Goal: Information Seeking & Learning: Find specific fact

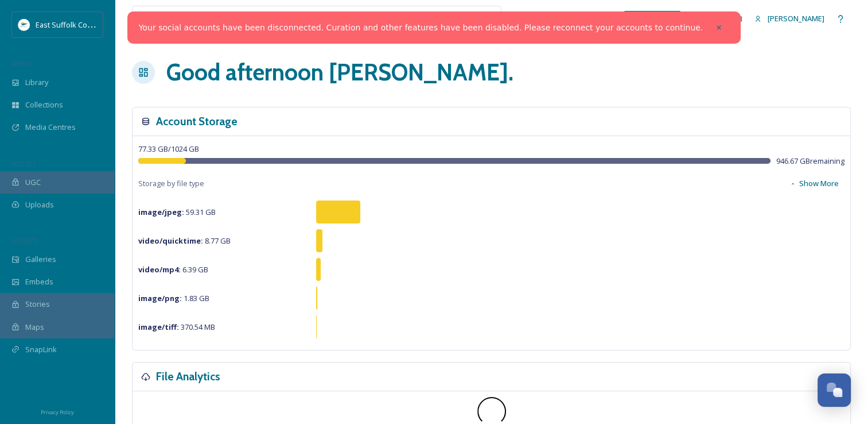
scroll to position [5061, 0]
click at [715, 31] on icon at bounding box center [719, 28] width 8 height 8
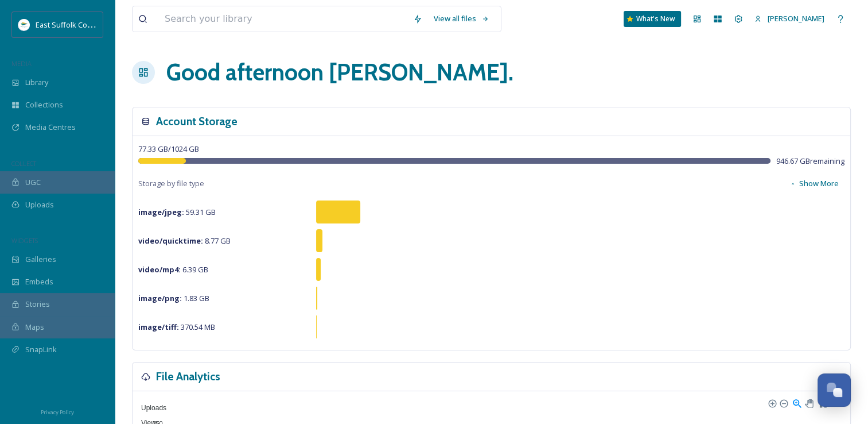
click at [682, 30] on div "View all files What's New [PERSON_NAME]" at bounding box center [491, 19] width 719 height 38
click at [716, 33] on div "View all files What's New [PERSON_NAME]" at bounding box center [491, 19] width 719 height 38
click at [708, 24] on div "Dashboard" at bounding box center [697, 19] width 21 height 21
click at [702, 22] on icon at bounding box center [697, 18] width 9 height 9
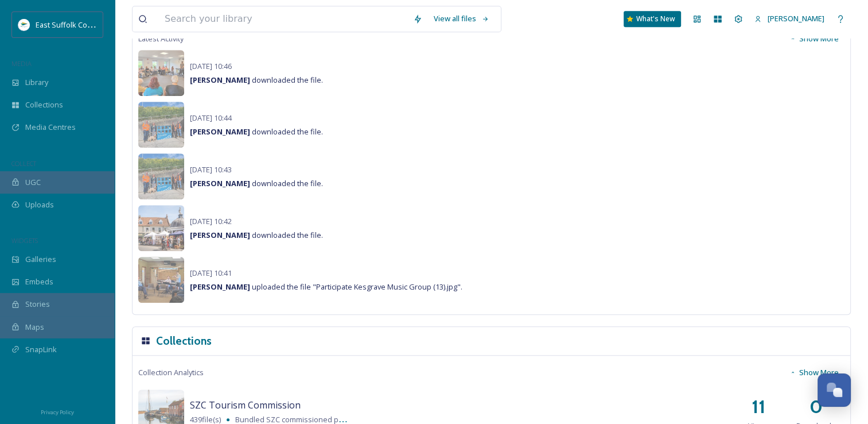
scroll to position [746, 0]
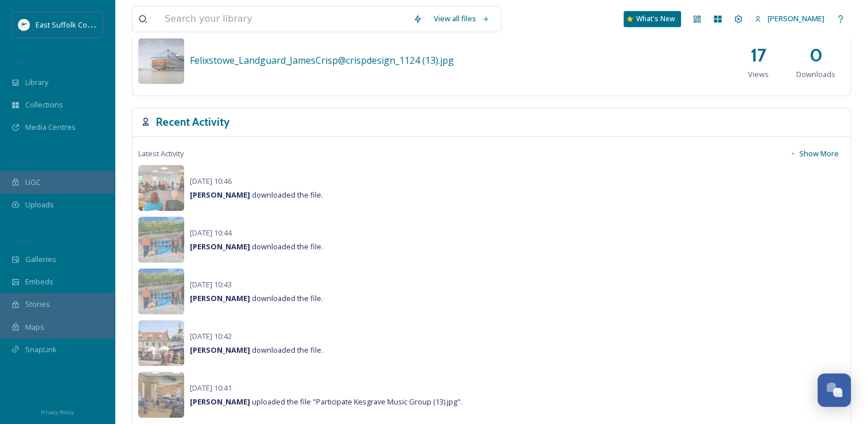
click at [818, 150] on button "Show More" at bounding box center [814, 153] width 61 height 22
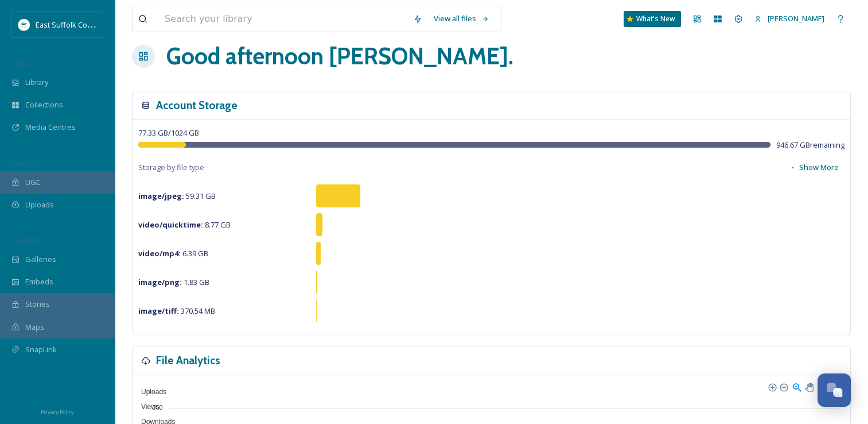
scroll to position [0, 0]
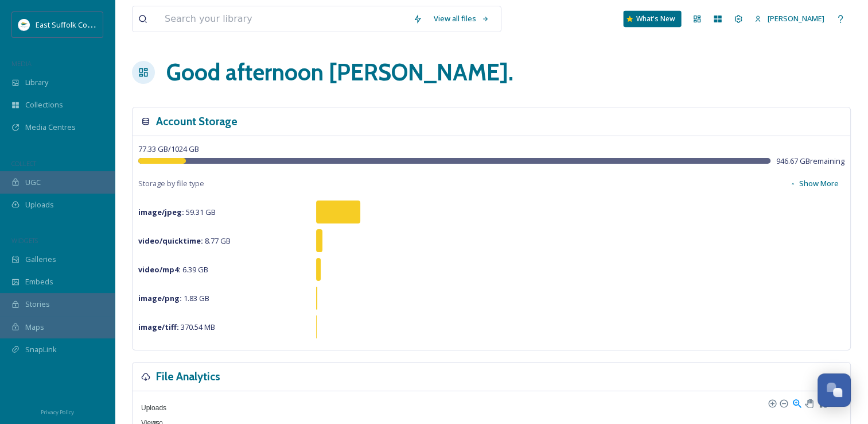
click at [665, 13] on div "What's New" at bounding box center [653, 19] width 58 height 16
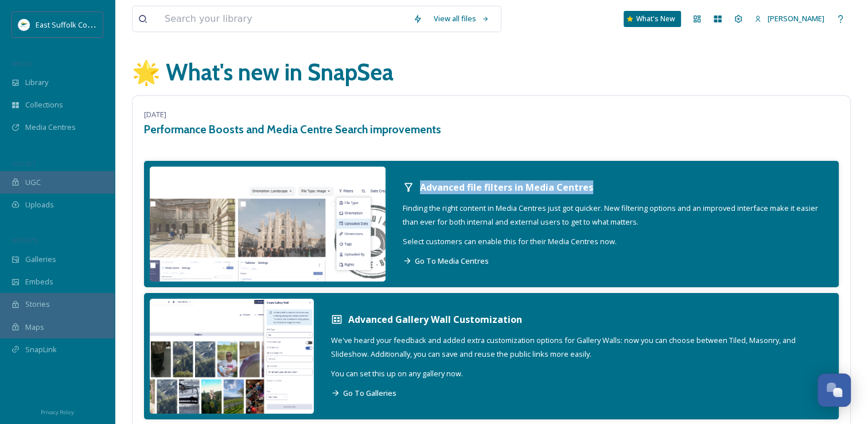
drag, startPoint x: 416, startPoint y: 183, endPoint x: 605, endPoint y: 183, distance: 190.0
click at [605, 183] on div "Advanced file filters in Media Centres" at bounding box center [612, 187] width 419 height 14
click at [706, 251] on div "Advanced file filters in Media Centres Finding the right content in Media Centr…" at bounding box center [612, 224] width 442 height 111
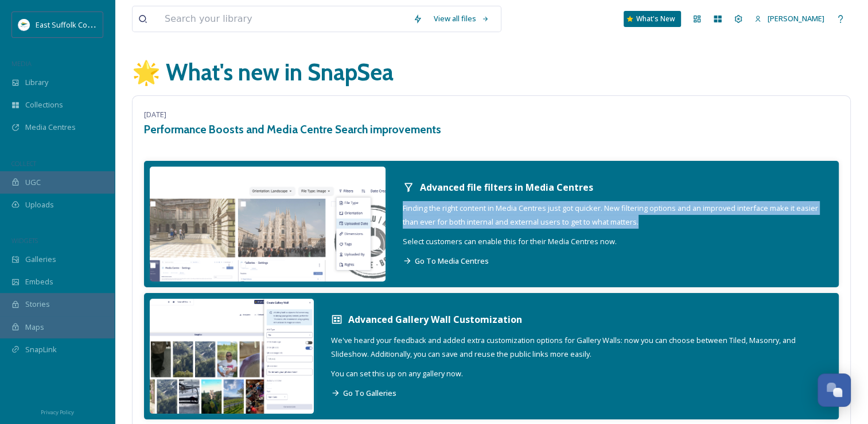
drag, startPoint x: 403, startPoint y: 206, endPoint x: 680, endPoint y: 220, distance: 276.4
click at [680, 220] on div "Advanced file filters in Media Centres Finding the right content in Media Centr…" at bounding box center [612, 224] width 442 height 111
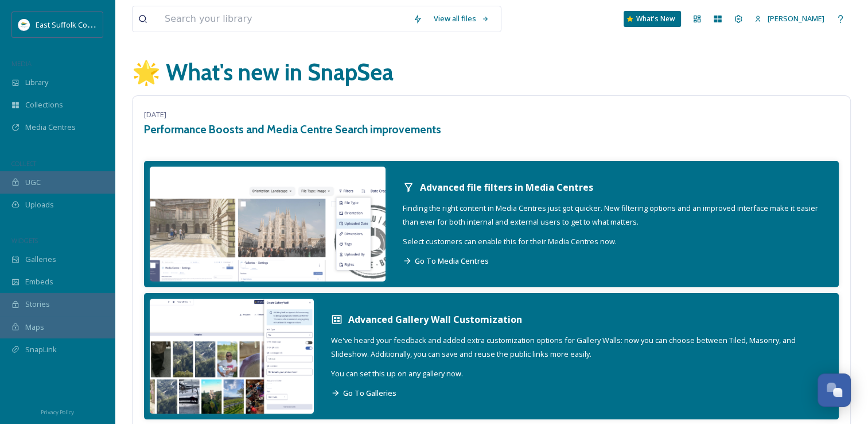
drag, startPoint x: 680, startPoint y: 220, endPoint x: 612, endPoint y: 247, distance: 72.4
click at [612, 247] on div "Advanced file filters in Media Centres Finding the right content in Media Centr…" at bounding box center [612, 224] width 442 height 111
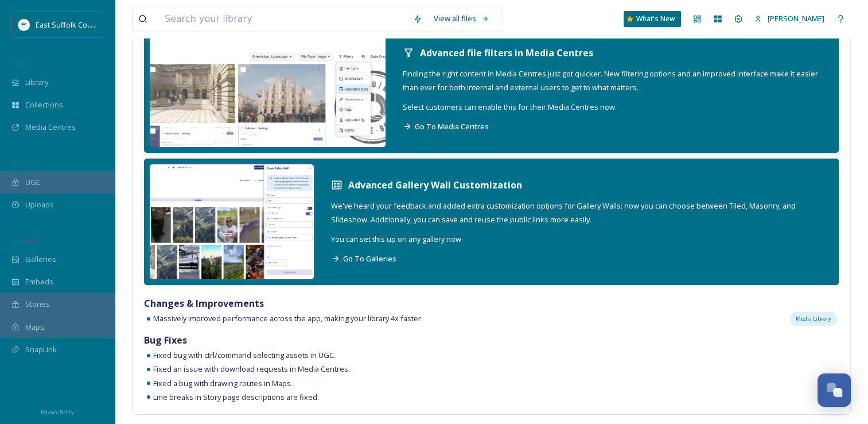
scroll to position [115, 0]
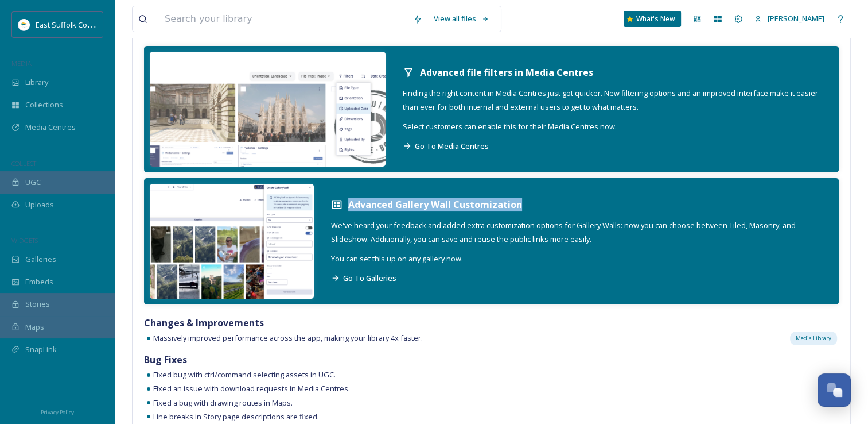
drag, startPoint x: 339, startPoint y: 201, endPoint x: 545, endPoint y: 208, distance: 206.7
click at [545, 208] on div "Advanced Gallery Wall Customization" at bounding box center [576, 204] width 491 height 14
drag, startPoint x: 545, startPoint y: 208, endPoint x: 509, endPoint y: 205, distance: 36.2
click at [509, 205] on strong "Advanced Gallery Wall Customization" at bounding box center [435, 204] width 174 height 13
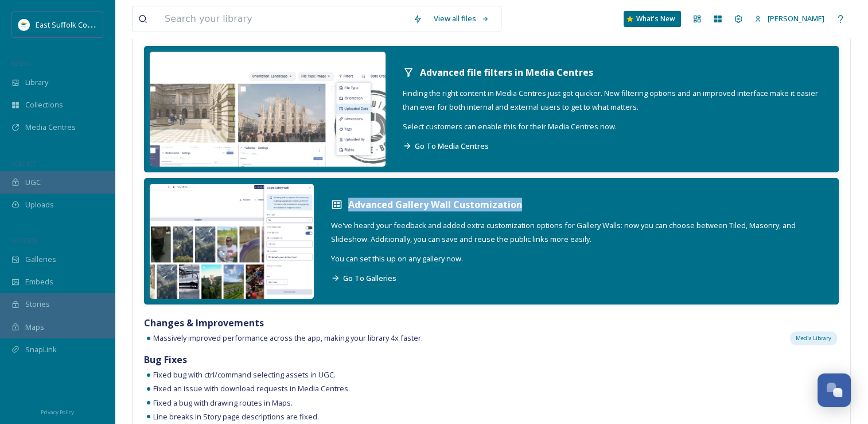
click at [506, 205] on strong "Advanced Gallery Wall Customization" at bounding box center [435, 204] width 174 height 13
click at [481, 205] on strong "Advanced Gallery Wall Customization" at bounding box center [435, 204] width 174 height 13
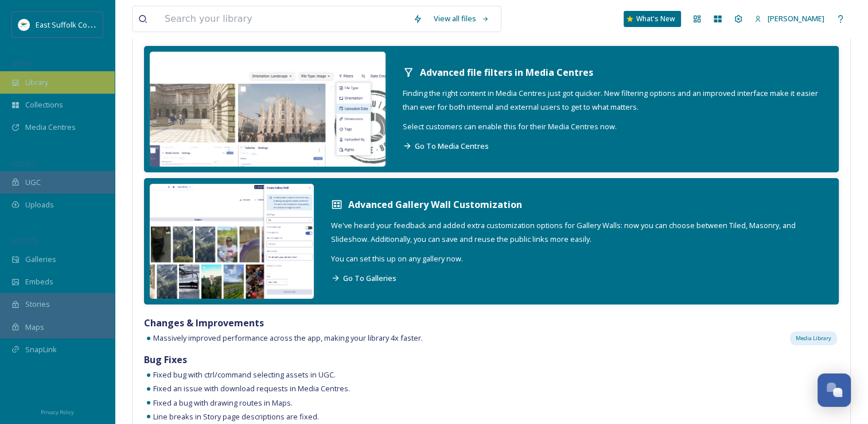
click at [91, 81] on div "Library" at bounding box center [57, 82] width 115 height 22
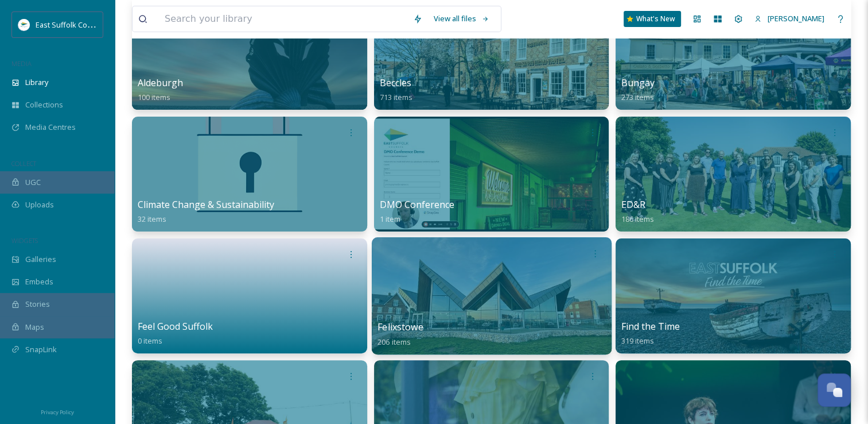
scroll to position [230, 0]
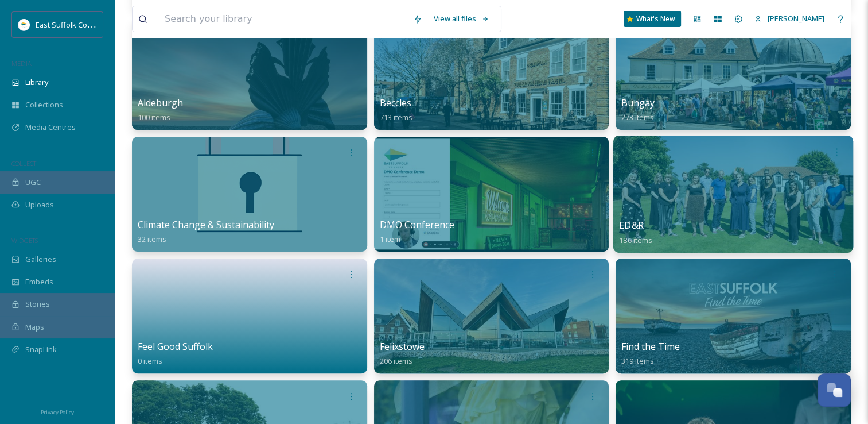
click at [662, 217] on div at bounding box center [734, 193] width 240 height 117
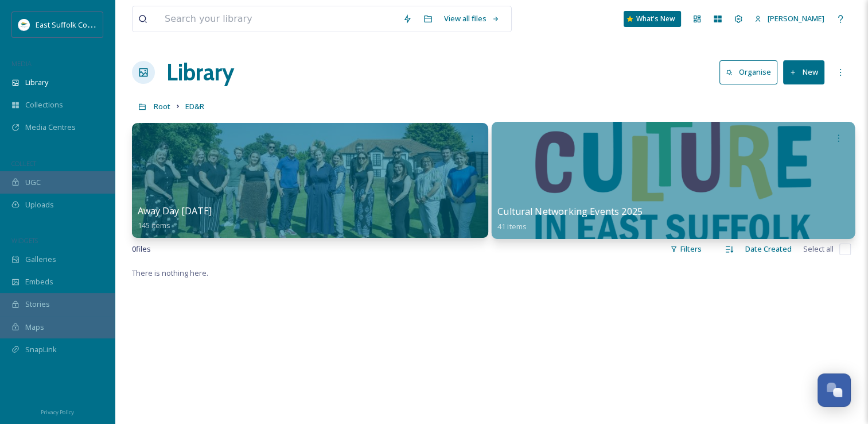
click at [562, 184] on div at bounding box center [672, 180] width 363 height 117
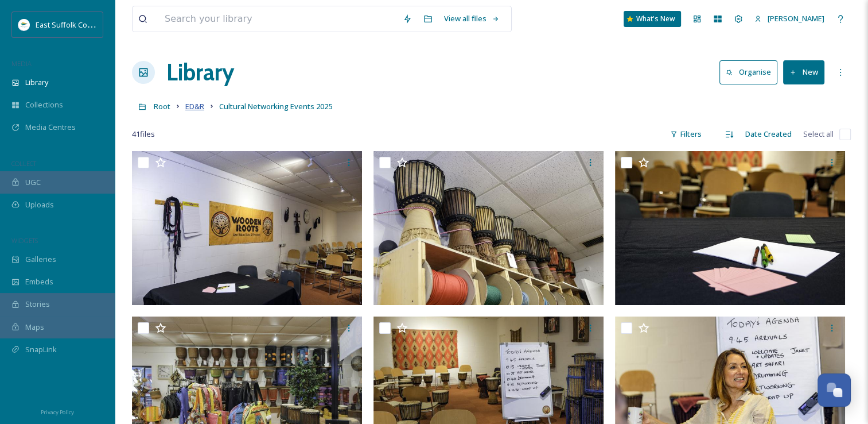
click at [199, 103] on span "ED&R" at bounding box center [194, 106] width 19 height 10
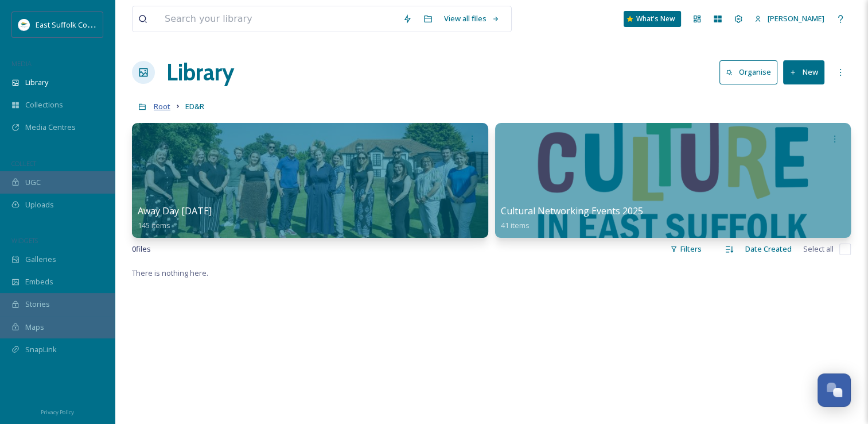
click at [164, 109] on span "Root" at bounding box center [162, 106] width 17 height 10
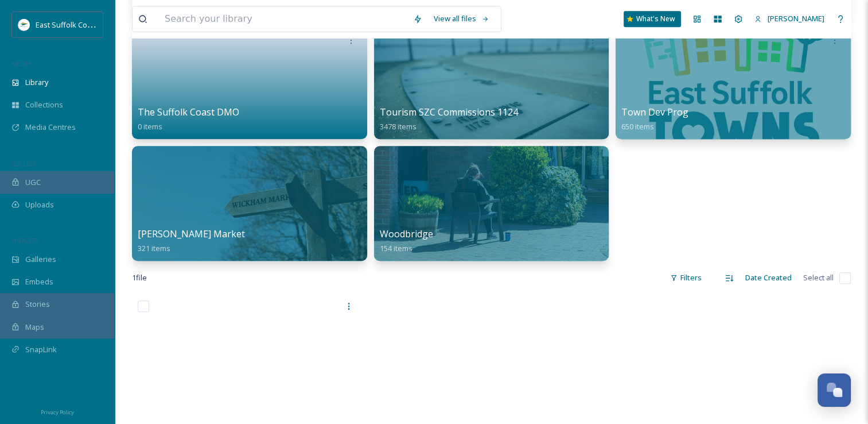
scroll to position [918, 0]
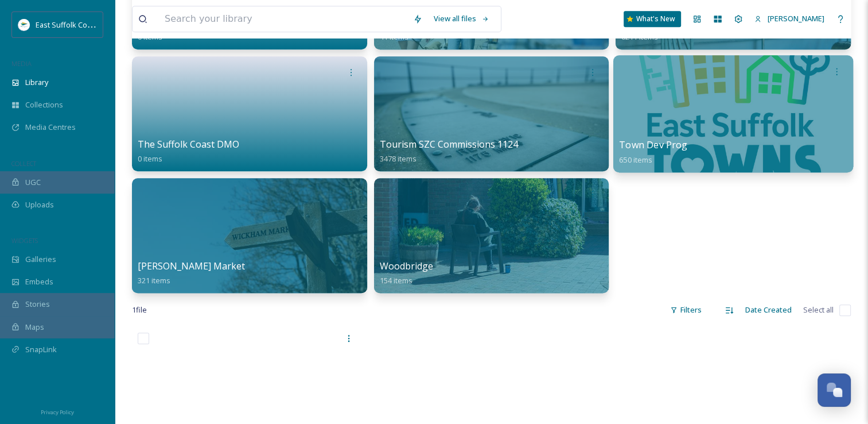
click at [797, 106] on div at bounding box center [734, 113] width 240 height 117
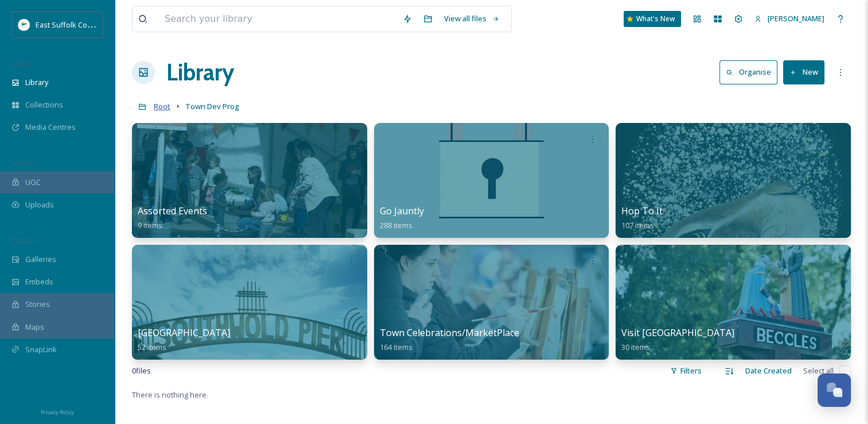
click at [162, 110] on span "Root" at bounding box center [162, 106] width 17 height 10
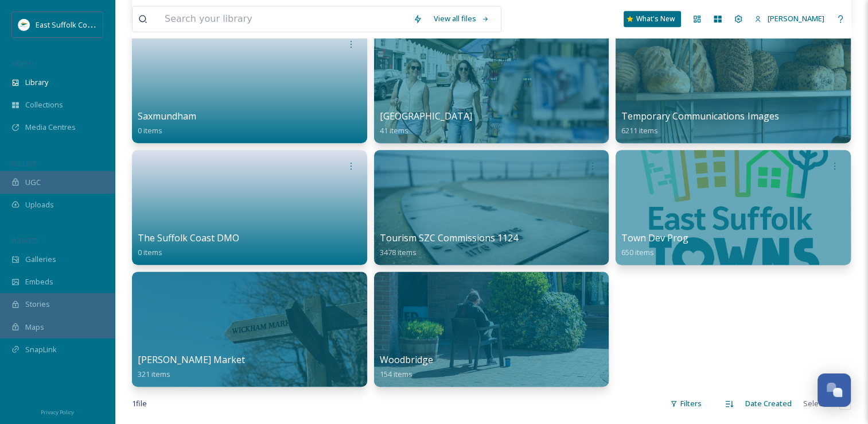
scroll to position [803, 0]
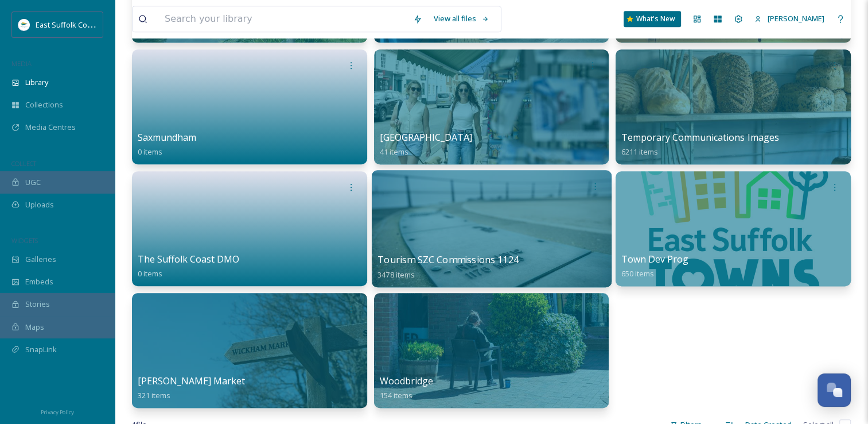
click at [435, 194] on div at bounding box center [492, 186] width 228 height 21
click at [433, 211] on div at bounding box center [492, 228] width 240 height 117
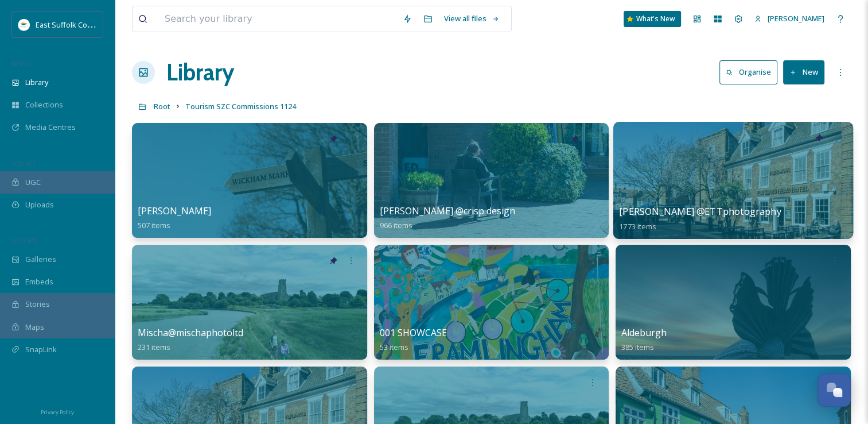
click at [657, 185] on div at bounding box center [734, 180] width 240 height 117
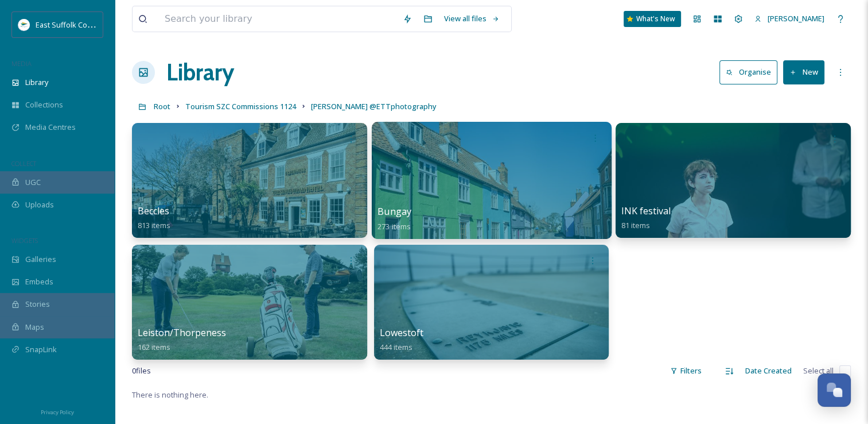
click at [452, 180] on div at bounding box center [492, 180] width 240 height 117
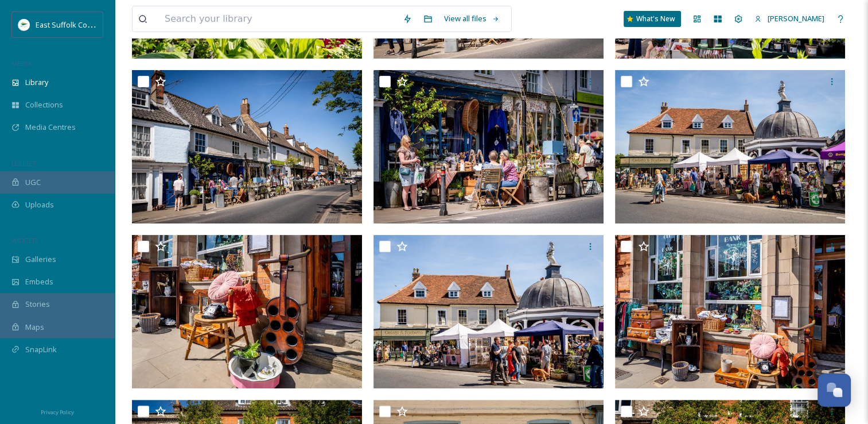
scroll to position [172, 0]
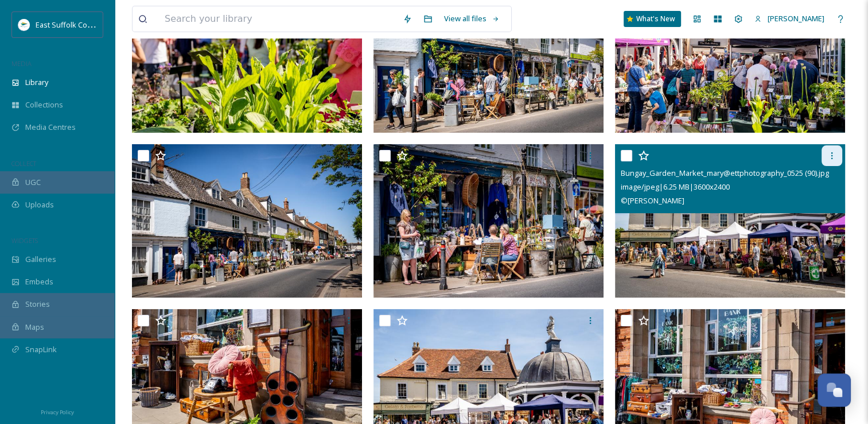
click at [829, 148] on div at bounding box center [832, 155] width 21 height 21
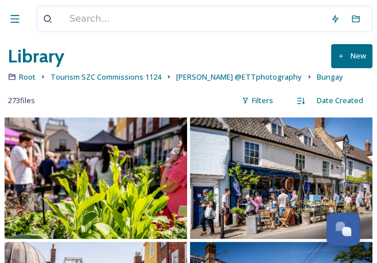
scroll to position [0, 0]
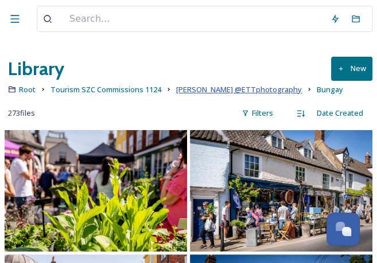
click at [191, 92] on span "[PERSON_NAME] @ETTphotography" at bounding box center [239, 89] width 126 height 10
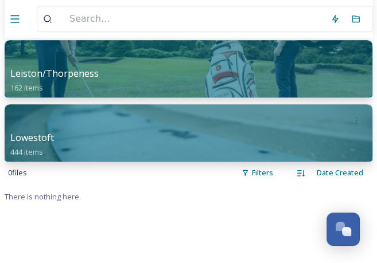
scroll to position [230, 0]
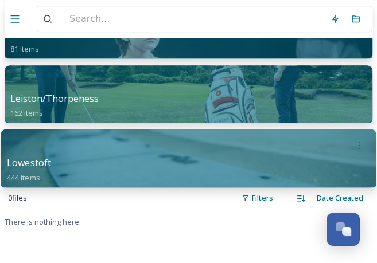
click at [159, 138] on div at bounding box center [188, 145] width 363 height 21
click at [133, 162] on div "Lowestoft 444 items" at bounding box center [188, 169] width 363 height 26
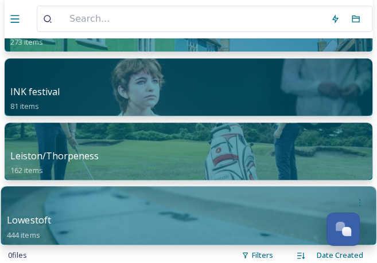
scroll to position [0, 0]
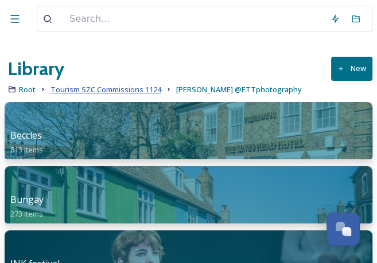
click at [119, 84] on span "Tourism SZC Commissions 1124" at bounding box center [106, 89] width 111 height 10
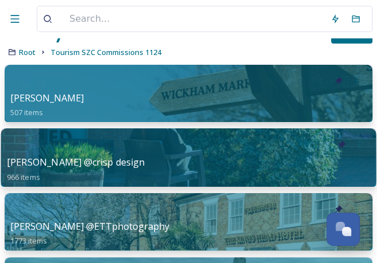
scroll to position [57, 0]
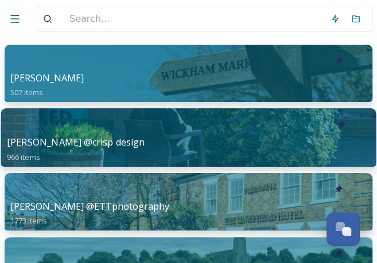
click at [163, 143] on div "[PERSON_NAME] @crisp design 966 items" at bounding box center [188, 148] width 363 height 26
click at [163, 139] on div "[PERSON_NAME] @crisp design 966 items" at bounding box center [188, 148] width 363 height 26
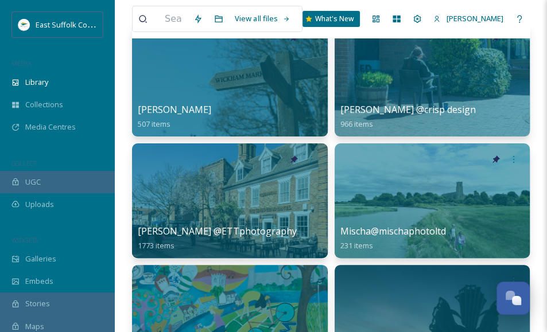
scroll to position [5062, 0]
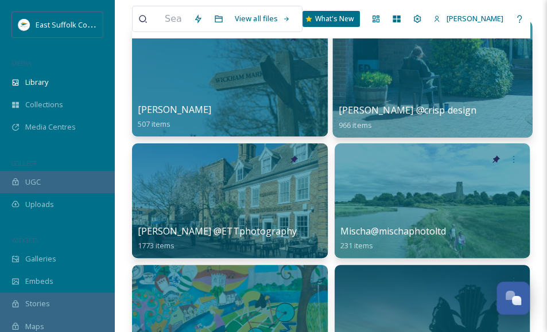
click at [402, 69] on div at bounding box center [431, 79] width 199 height 117
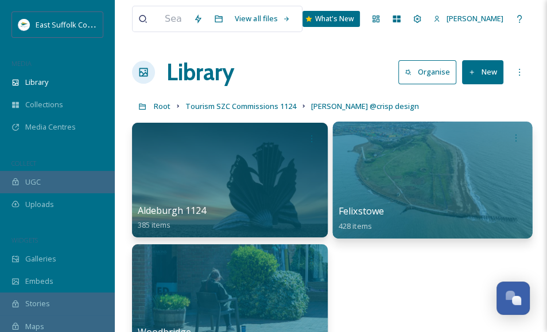
click at [390, 183] on div at bounding box center [431, 180] width 199 height 117
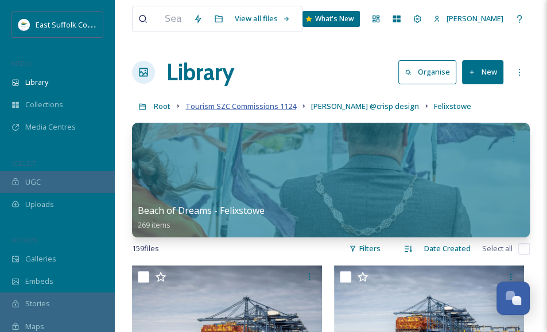
click at [251, 110] on span "Tourism SZC Commissions 1124" at bounding box center [240, 106] width 111 height 10
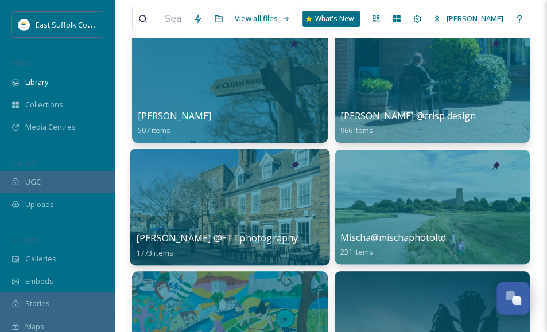
scroll to position [115, 0]
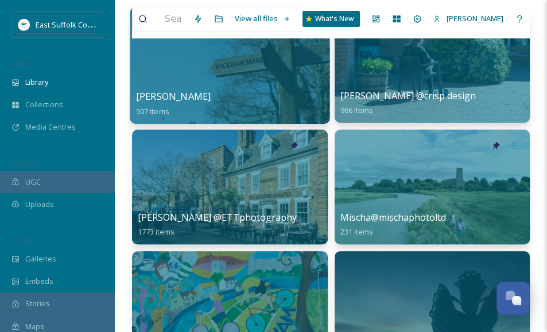
click at [255, 192] on div at bounding box center [230, 187] width 196 height 115
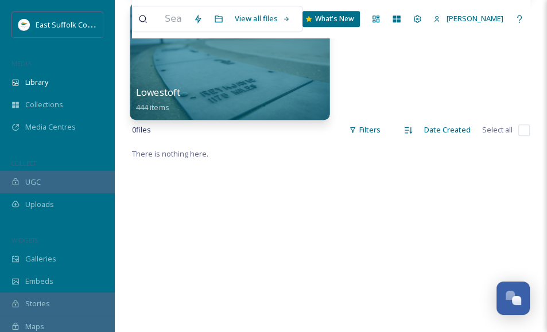
scroll to position [287, 0]
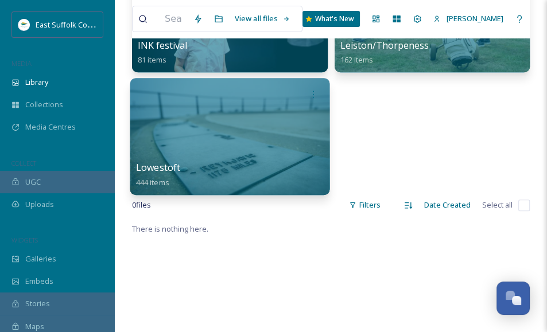
click at [216, 126] on div at bounding box center [229, 136] width 199 height 117
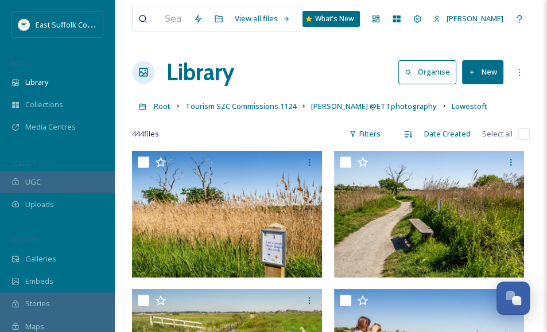
drag, startPoint x: 330, startPoint y: 234, endPoint x: 324, endPoint y: 75, distance: 158.5
click at [255, 108] on span "Tourism SZC Commissions 1124" at bounding box center [240, 106] width 111 height 10
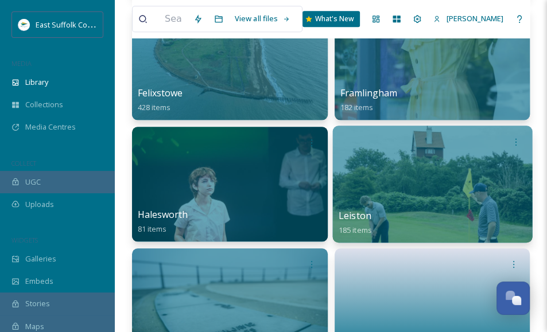
scroll to position [746, 0]
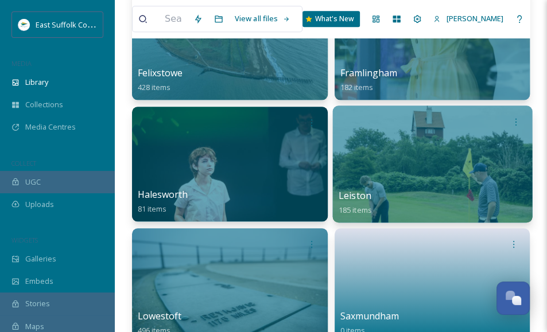
click at [411, 140] on div at bounding box center [431, 164] width 199 height 117
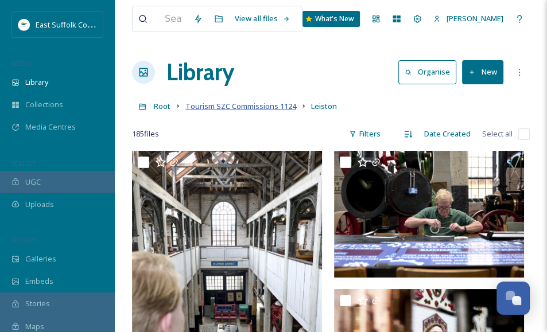
click at [268, 103] on span "Tourism SZC Commissions 1124" at bounding box center [240, 106] width 111 height 10
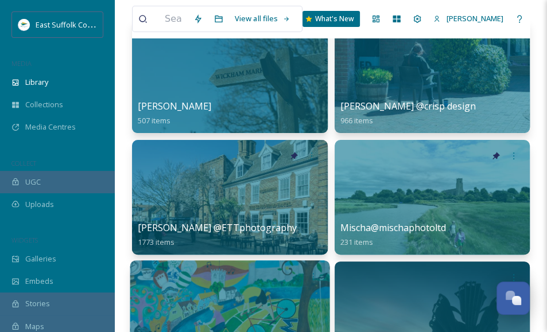
scroll to position [230, 0]
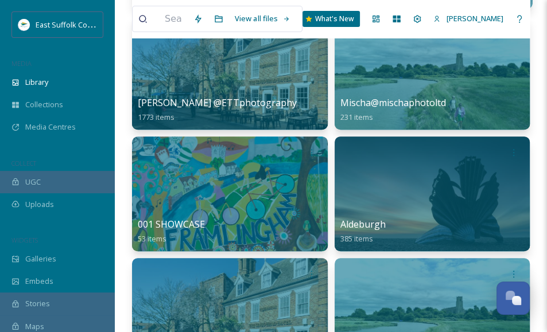
click at [420, 191] on div at bounding box center [433, 194] width 196 height 115
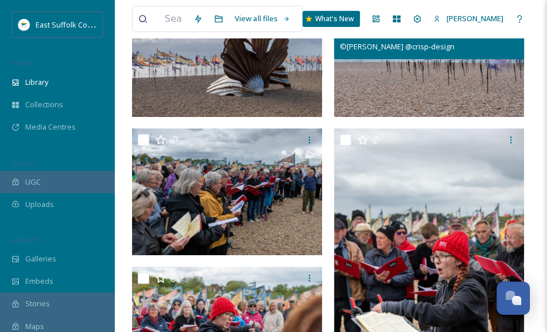
scroll to position [230, 0]
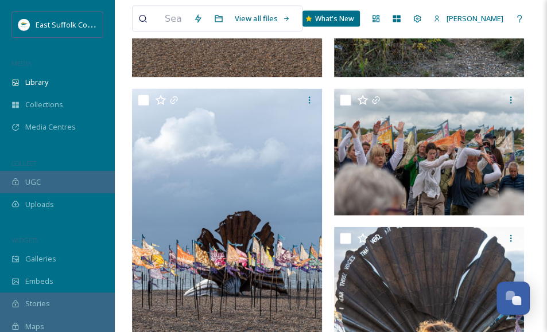
drag, startPoint x: 335, startPoint y: 105, endPoint x: 331, endPoint y: 60, distance: 45.5
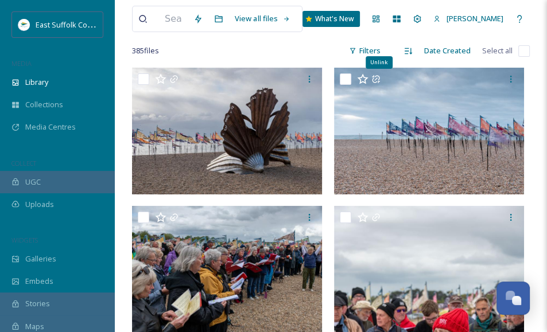
scroll to position [0, 0]
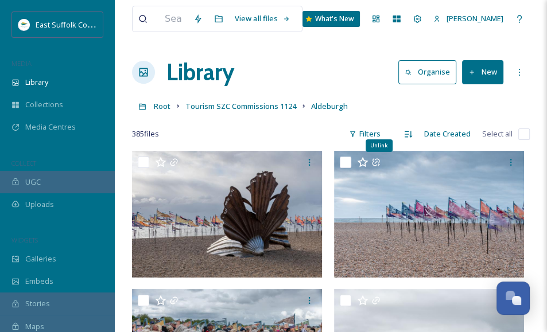
drag, startPoint x: 331, startPoint y: 60, endPoint x: 319, endPoint y: -71, distance: 130.8
click at [215, 110] on span "Tourism SZC Commissions 1124" at bounding box center [240, 106] width 111 height 10
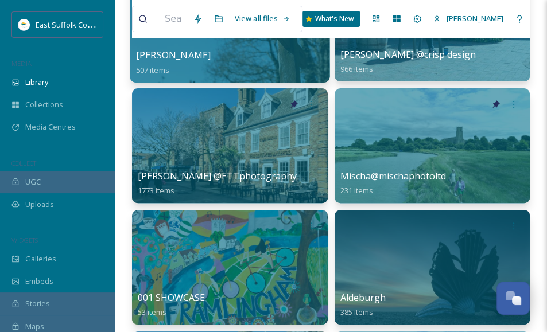
scroll to position [115, 0]
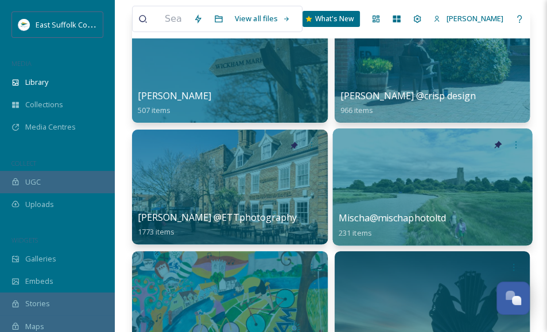
click at [399, 173] on div at bounding box center [431, 187] width 199 height 117
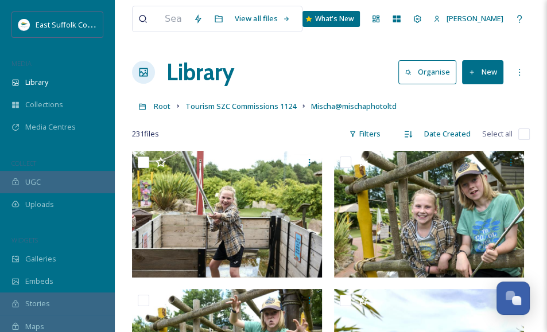
drag, startPoint x: 231, startPoint y: 33, endPoint x: 266, endPoint y: -60, distance: 100.1
click at [248, 104] on span "Tourism SZC Commissions 1124" at bounding box center [240, 106] width 111 height 10
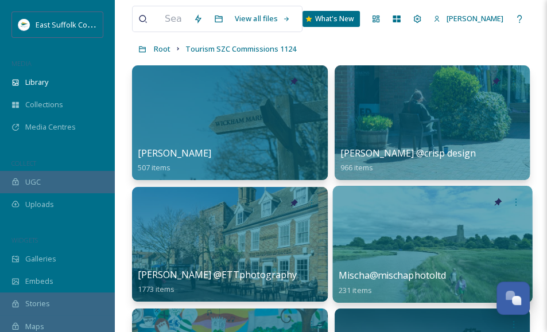
scroll to position [115, 0]
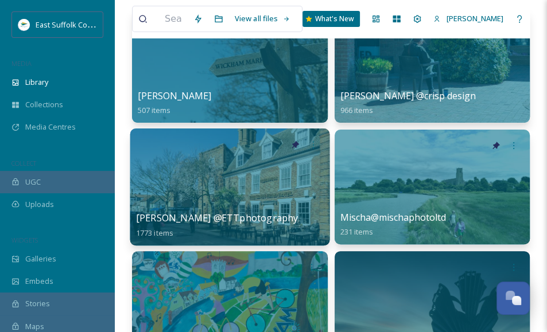
click at [189, 181] on div at bounding box center [229, 187] width 199 height 117
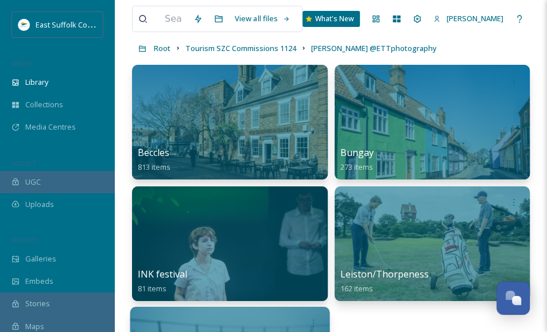
scroll to position [230, 0]
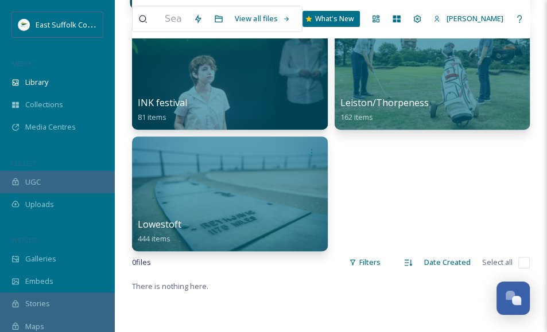
click at [220, 192] on div at bounding box center [230, 194] width 196 height 115
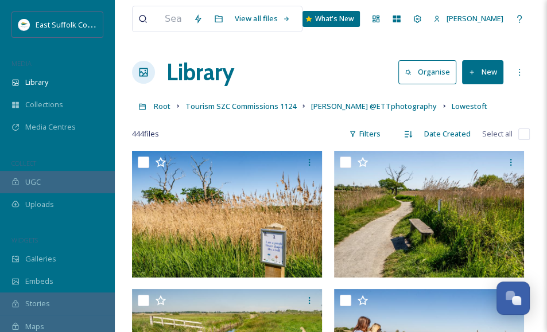
drag, startPoint x: 432, startPoint y: 79, endPoint x: 429, endPoint y: 57, distance: 22.0
click at [329, 106] on span "[PERSON_NAME] @ETTphotography" at bounding box center [374, 106] width 126 height 10
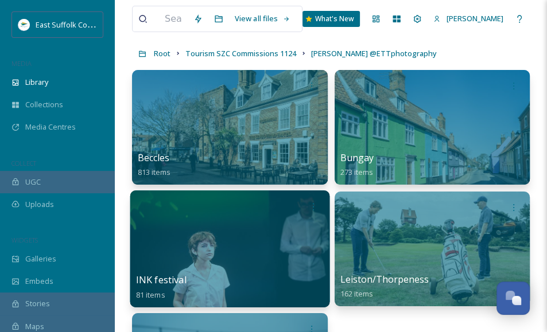
scroll to position [115, 0]
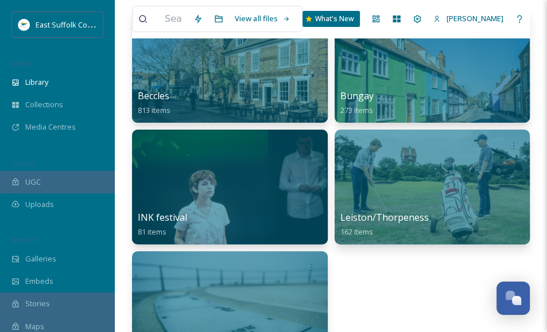
click at [282, 84] on div at bounding box center [230, 65] width 196 height 115
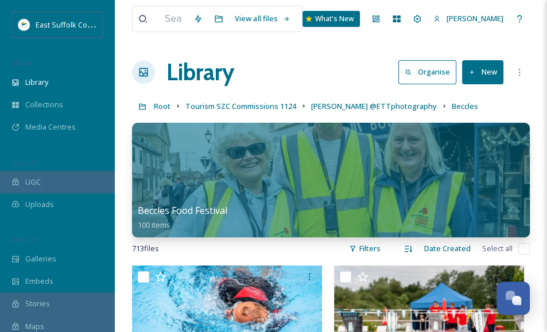
drag, startPoint x: 393, startPoint y: 203, endPoint x: 327, endPoint y: -65, distance: 276.6
click at [344, 109] on span "[PERSON_NAME] @ETTphotography" at bounding box center [374, 106] width 126 height 10
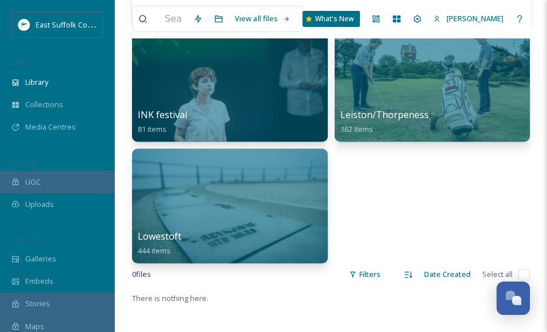
scroll to position [172, 0]
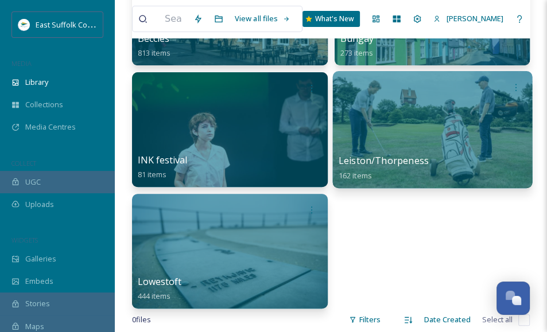
click at [404, 122] on div at bounding box center [431, 129] width 199 height 117
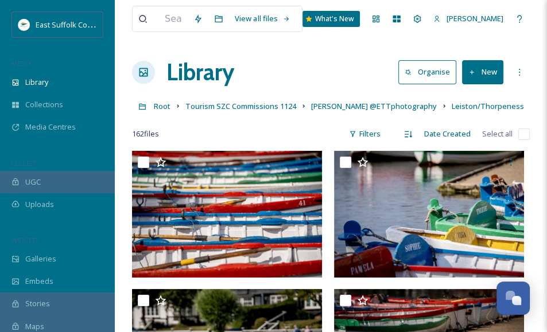
drag, startPoint x: 284, startPoint y: 243, endPoint x: 240, endPoint y: -65, distance: 310.6
click at [225, 104] on span "Tourism SZC Commissions 1124" at bounding box center [240, 106] width 111 height 10
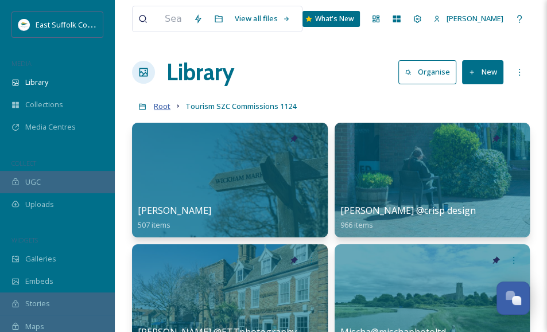
click at [162, 103] on span "Root" at bounding box center [162, 106] width 17 height 10
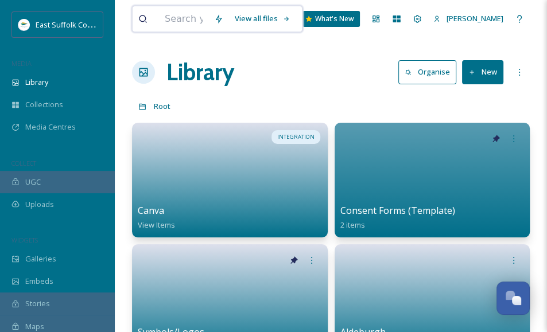
click at [195, 18] on input at bounding box center [183, 18] width 49 height 25
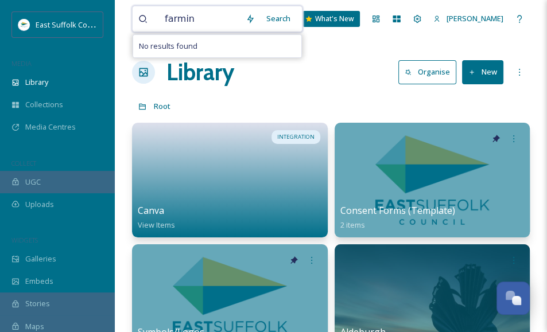
type input "farming"
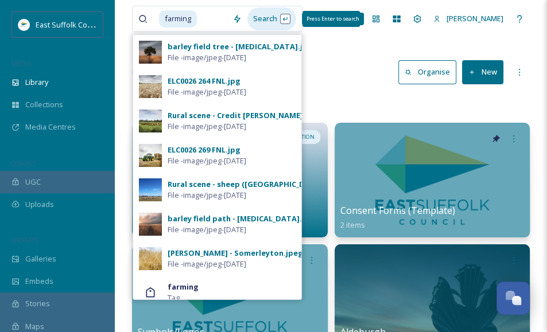
click at [296, 20] on div "Search Press Enter to search" at bounding box center [271, 18] width 49 height 22
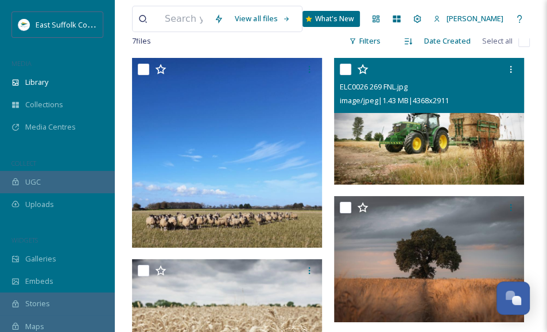
scroll to position [57, 0]
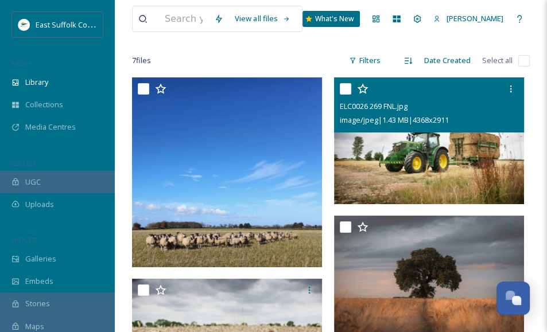
click at [438, 164] on img at bounding box center [429, 140] width 190 height 127
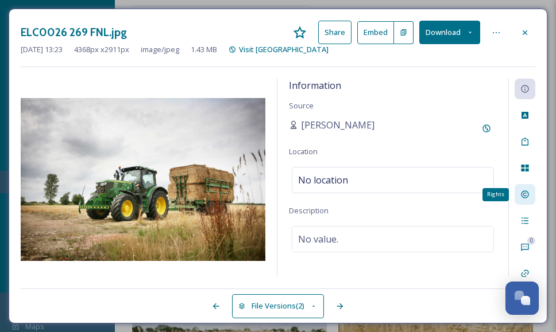
click at [523, 199] on div "Rights" at bounding box center [524, 194] width 21 height 21
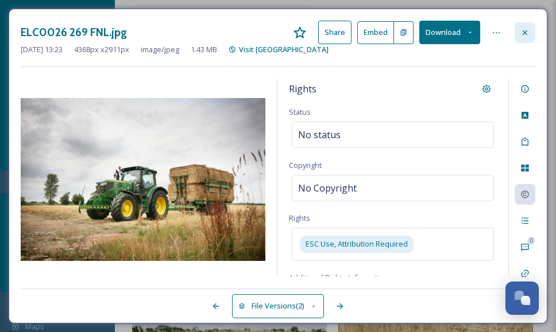
click at [519, 33] on div at bounding box center [524, 32] width 21 height 21
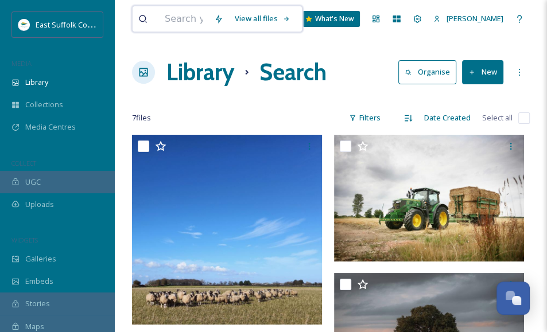
click at [194, 23] on input at bounding box center [183, 18] width 49 height 25
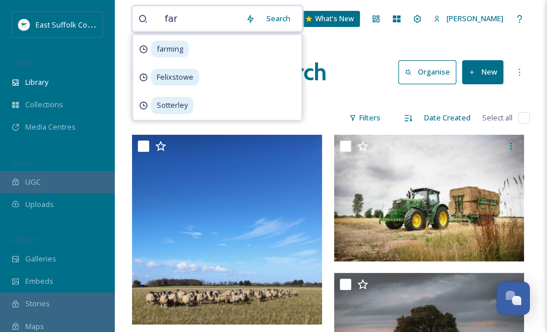
type input "farm"
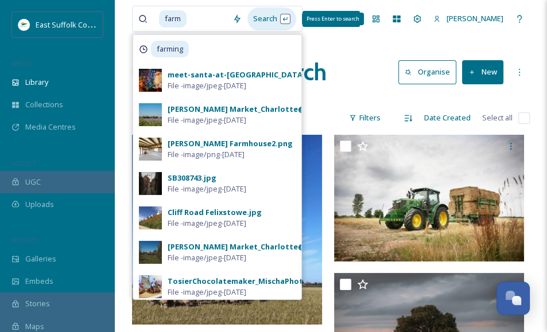
click at [296, 15] on div "Search Press Enter to search" at bounding box center [271, 18] width 49 height 22
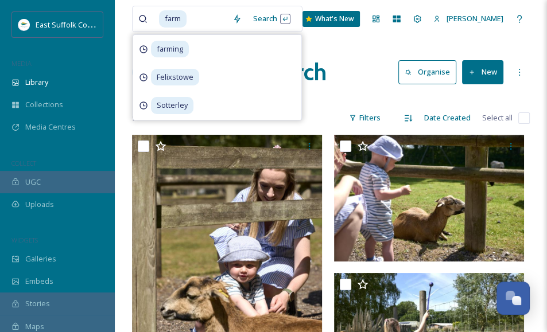
click at [343, 73] on div "Library Search Organise New" at bounding box center [331, 72] width 398 height 34
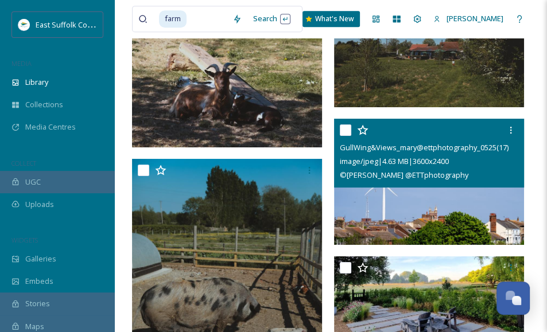
scroll to position [3157, 0]
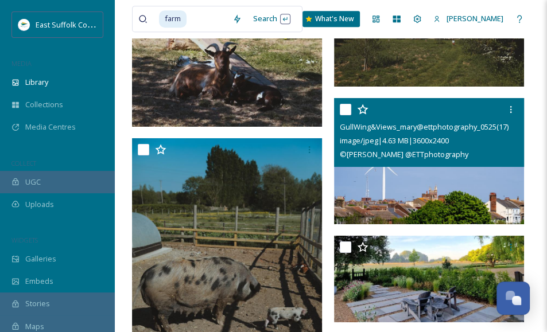
click at [375, 180] on img at bounding box center [429, 161] width 190 height 127
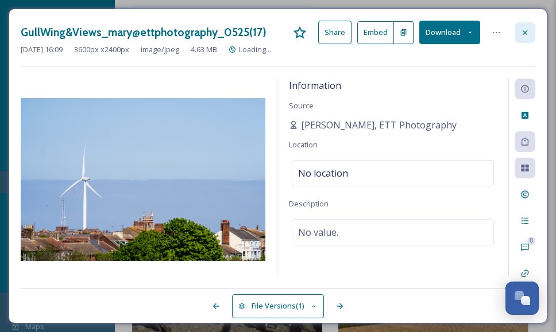
click at [521, 30] on icon at bounding box center [524, 32] width 9 height 9
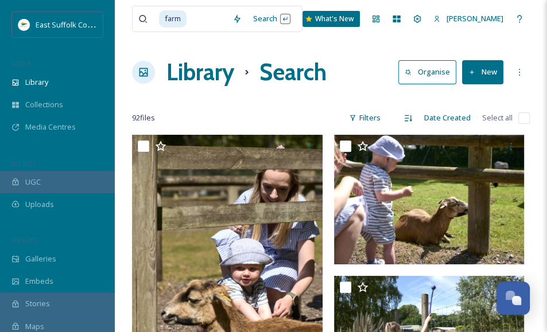
drag, startPoint x: 420, startPoint y: 165, endPoint x: 346, endPoint y: -50, distance: 227.6
click at [208, 25] on input at bounding box center [207, 18] width 39 height 25
type input "f"
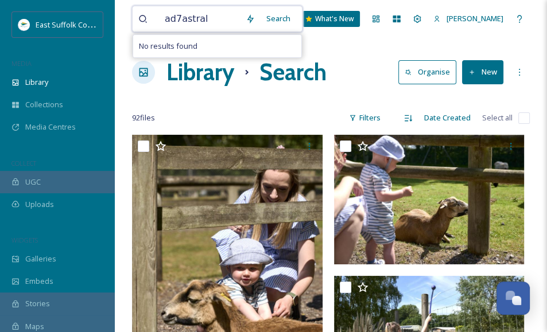
type input "adastral"
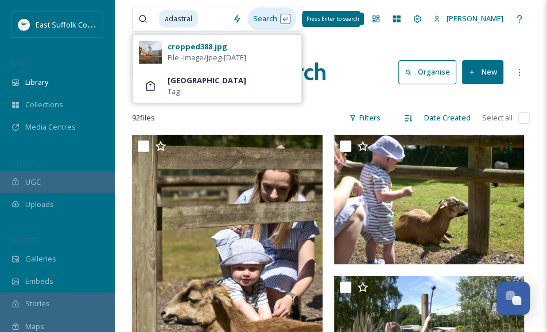
click at [296, 18] on div "Search Press Enter to search" at bounding box center [271, 18] width 49 height 22
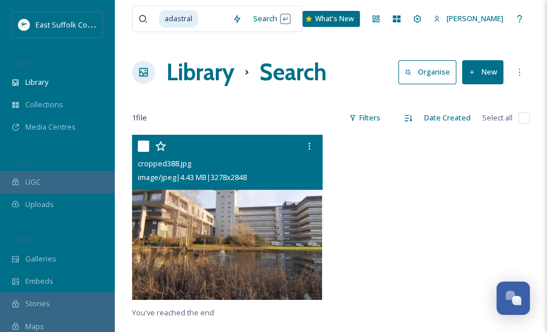
click at [216, 247] on img at bounding box center [227, 217] width 190 height 165
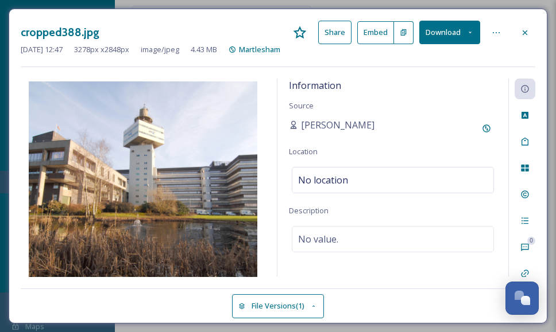
click at [466, 136] on div "[PERSON_NAME]" at bounding box center [393, 128] width 208 height 21
click at [524, 196] on icon at bounding box center [524, 194] width 9 height 9
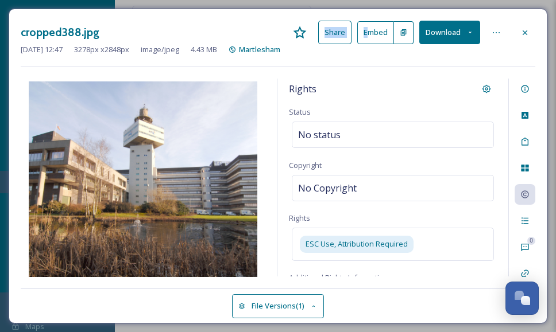
drag, startPoint x: 237, startPoint y: 32, endPoint x: 354, endPoint y: 11, distance: 118.3
click at [354, 11] on div "cropped388.jpg Share Embed Download [DATE] 12:47 3278 px x 2848 px image/jpeg 4…" at bounding box center [278, 166] width 538 height 315
click at [205, 28] on div "cropped388.jpg Share Embed Download" at bounding box center [278, 33] width 514 height 24
drag, startPoint x: 217, startPoint y: 27, endPoint x: 245, endPoint y: 27, distance: 28.1
click at [245, 27] on div "cropped388.jpg Share Embed Download" at bounding box center [278, 33] width 514 height 24
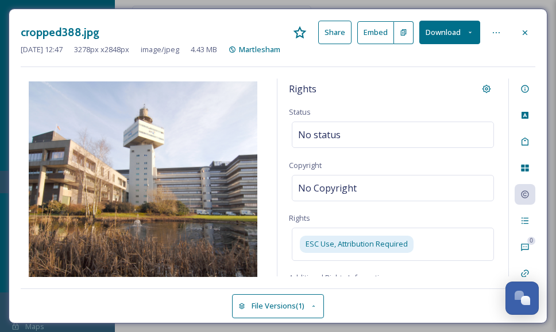
drag, startPoint x: 245, startPoint y: 27, endPoint x: 203, endPoint y: 25, distance: 41.9
click at [203, 25] on div "cropped388.jpg Share Embed Download" at bounding box center [278, 33] width 514 height 24
click at [522, 32] on icon at bounding box center [524, 32] width 9 height 9
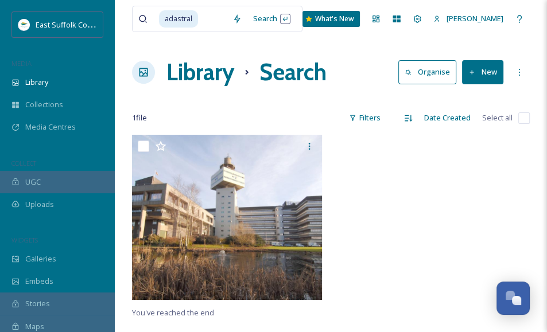
click at [188, 71] on h1 "Library" at bounding box center [200, 72] width 68 height 34
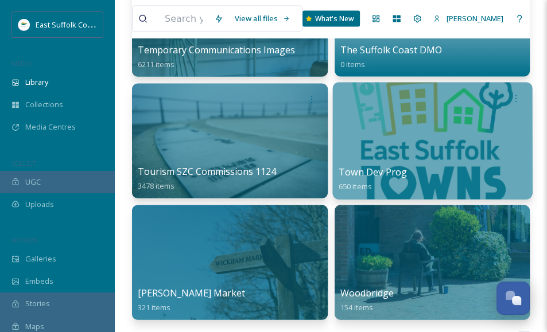
scroll to position [1435, 0]
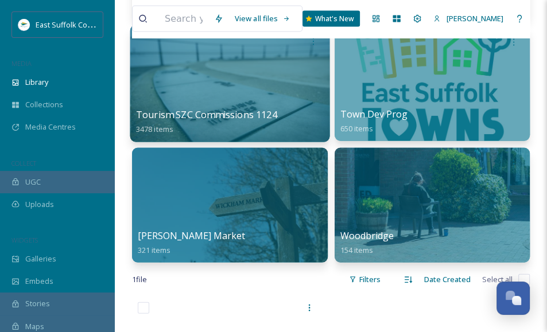
click at [255, 90] on div at bounding box center [229, 83] width 199 height 117
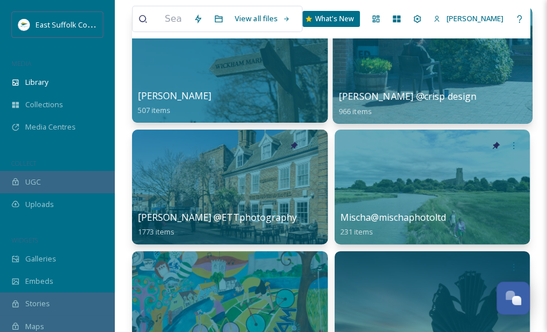
scroll to position [57, 0]
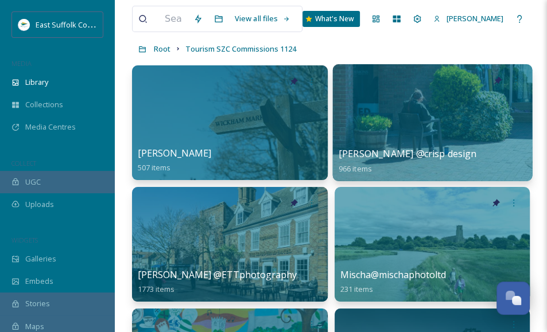
click at [457, 98] on div at bounding box center [431, 122] width 199 height 117
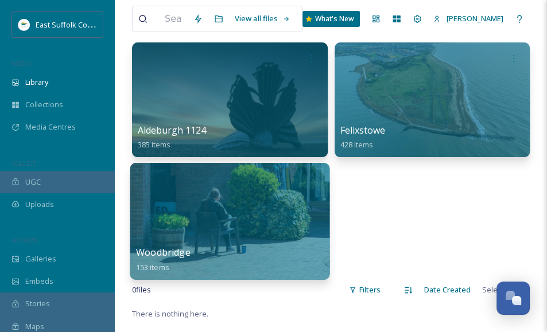
scroll to position [115, 0]
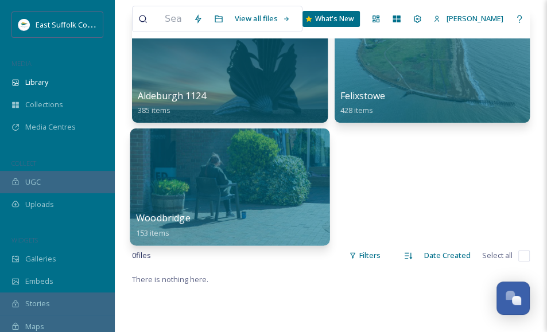
click at [253, 195] on div at bounding box center [229, 187] width 199 height 117
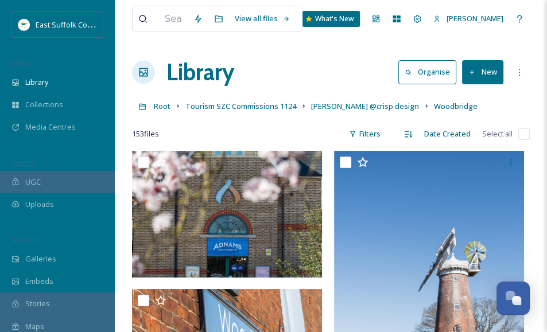
drag, startPoint x: 384, startPoint y: 80, endPoint x: 339, endPoint y: -76, distance: 163.0
click at [348, 106] on span "[PERSON_NAME] @crisp design" at bounding box center [365, 106] width 108 height 10
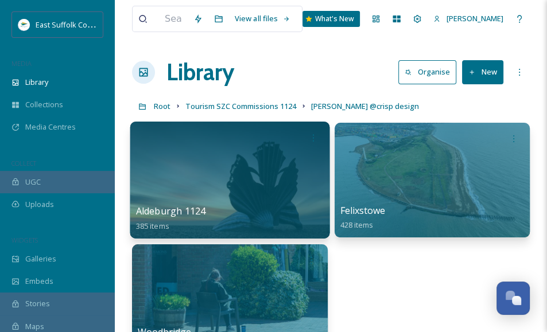
click at [238, 176] on div at bounding box center [229, 180] width 199 height 117
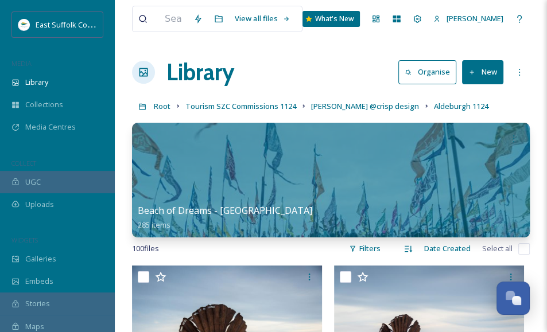
drag, startPoint x: 370, startPoint y: 117, endPoint x: 370, endPoint y: -27, distance: 143.5
click at [245, 110] on span "Tourism SZC Commissions 1124" at bounding box center [240, 106] width 111 height 10
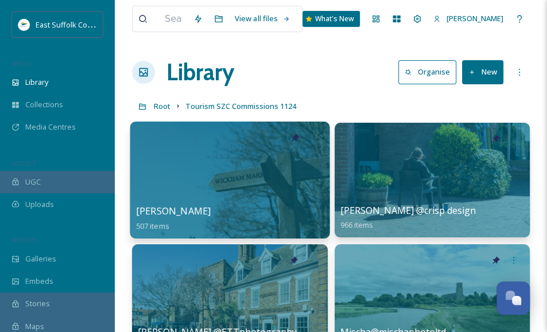
click at [264, 148] on div at bounding box center [230, 137] width 188 height 21
click at [176, 166] on div at bounding box center [229, 180] width 199 height 117
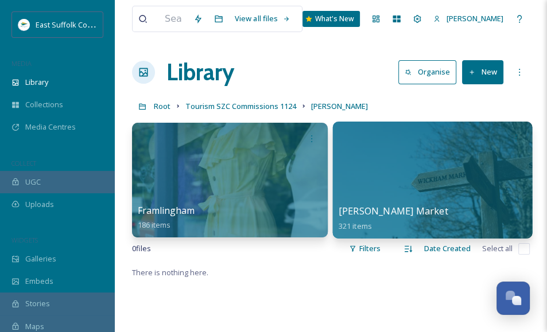
click at [364, 193] on div at bounding box center [431, 180] width 199 height 117
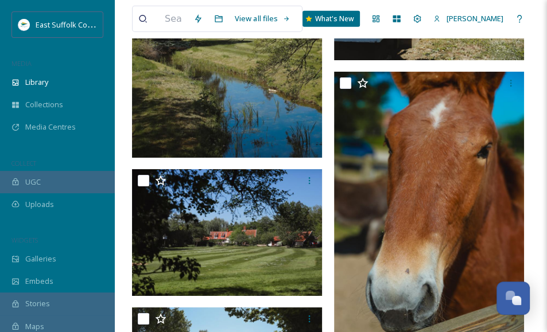
scroll to position [4287, 0]
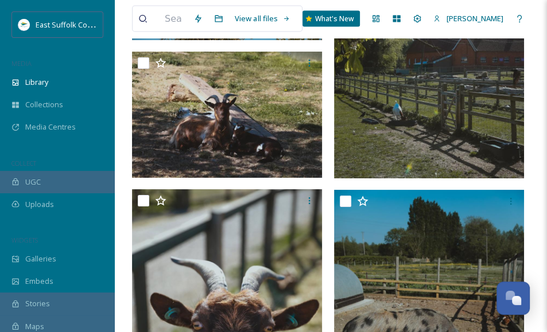
drag, startPoint x: 178, startPoint y: 201, endPoint x: 204, endPoint y: -143, distance: 345.3
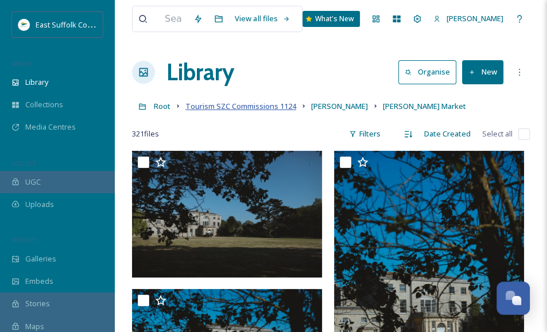
click at [255, 111] on span "Tourism SZC Commissions 1124" at bounding box center [240, 106] width 111 height 10
click at [253, 107] on span "Tourism SZC Commissions 1124" at bounding box center [240, 106] width 111 height 10
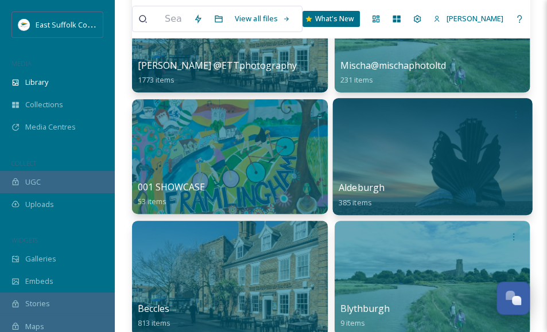
scroll to position [287, 0]
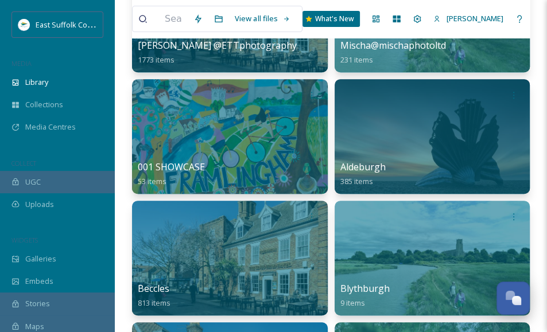
click at [421, 137] on div at bounding box center [433, 136] width 196 height 115
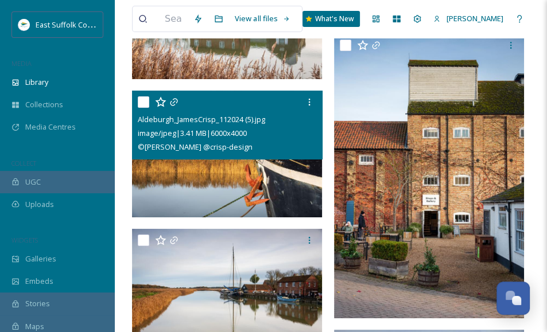
scroll to position [27376, 0]
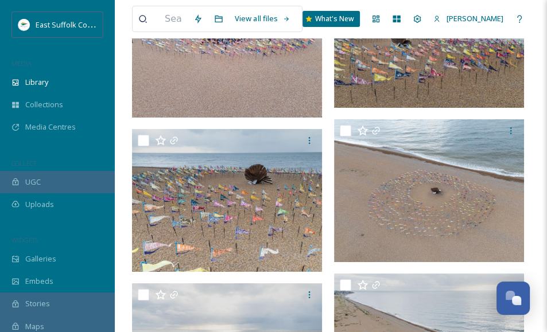
drag, startPoint x: 374, startPoint y: 319, endPoint x: 289, endPoint y: -119, distance: 446.7
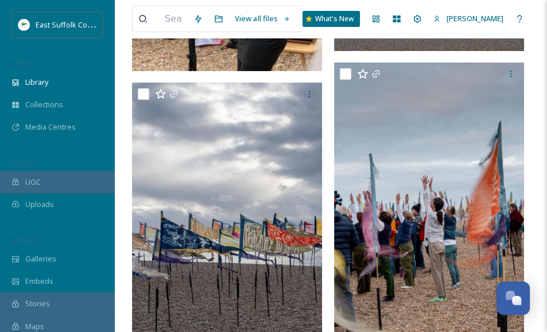
scroll to position [0, 0]
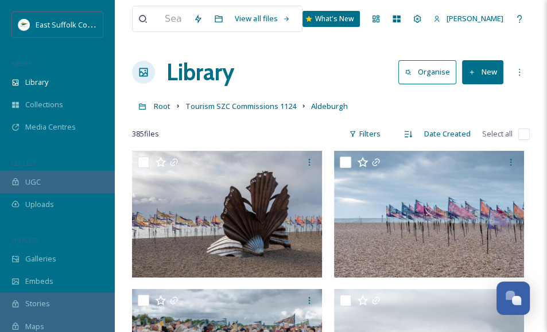
drag, startPoint x: 336, startPoint y: 211, endPoint x: 328, endPoint y: -120, distance: 331.2
click at [187, 22] on input at bounding box center [173, 18] width 29 height 25
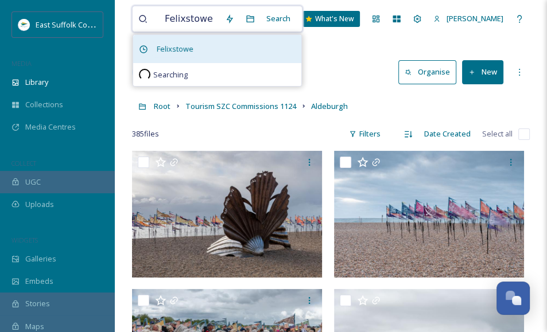
type input "Felixstowe"
click at [177, 48] on span "Felixstowe" at bounding box center [175, 49] width 48 height 17
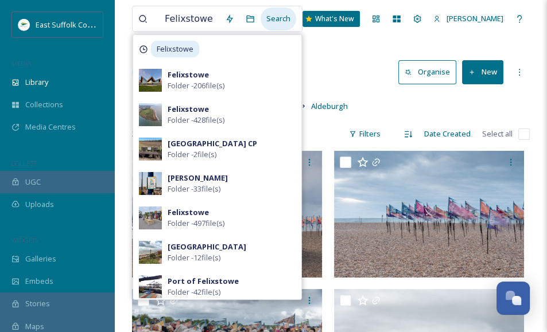
click at [294, 16] on div "Search" at bounding box center [279, 18] width 36 height 22
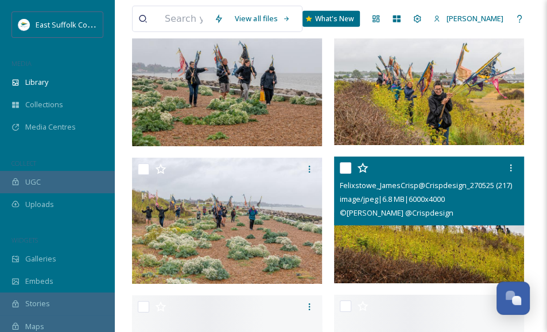
scroll to position [7628, 0]
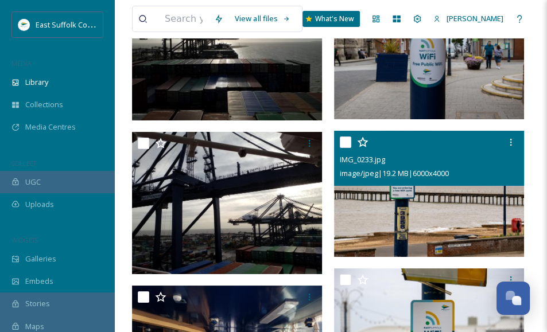
scroll to position [29787, 0]
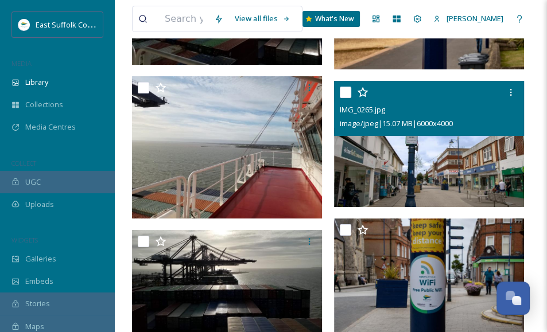
click at [395, 174] on img at bounding box center [429, 143] width 190 height 127
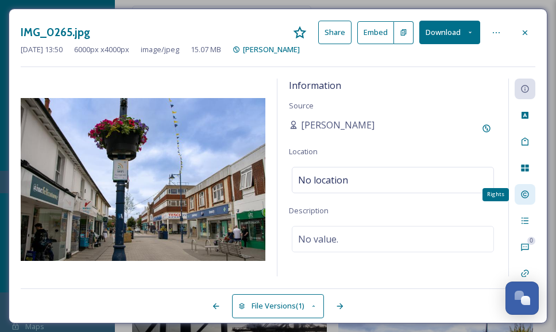
click at [524, 196] on icon at bounding box center [524, 194] width 9 height 9
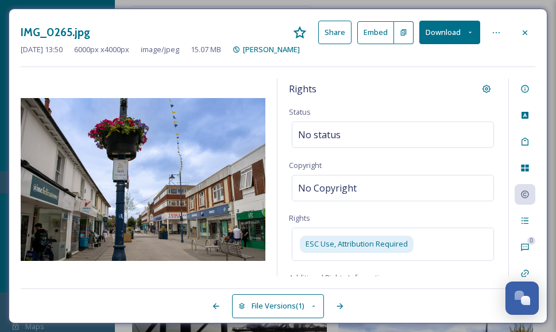
drag, startPoint x: 522, startPoint y: 31, endPoint x: 512, endPoint y: 51, distance: 22.3
click at [522, 31] on icon at bounding box center [524, 32] width 9 height 9
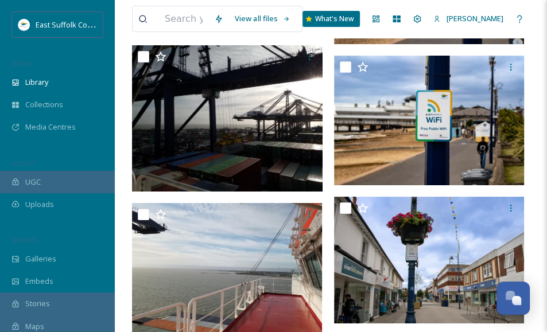
scroll to position [30303, 0]
